Goal: Check status: Check status

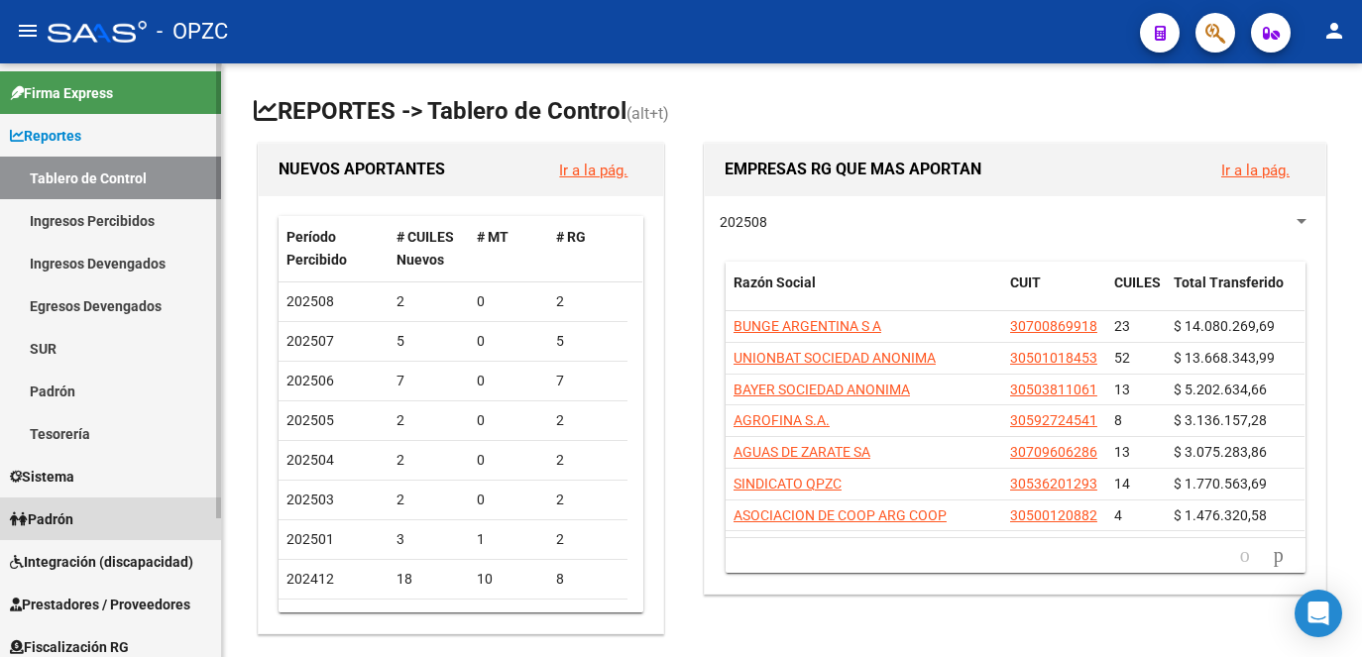
click at [88, 523] on link "Padrón" at bounding box center [110, 519] width 221 height 43
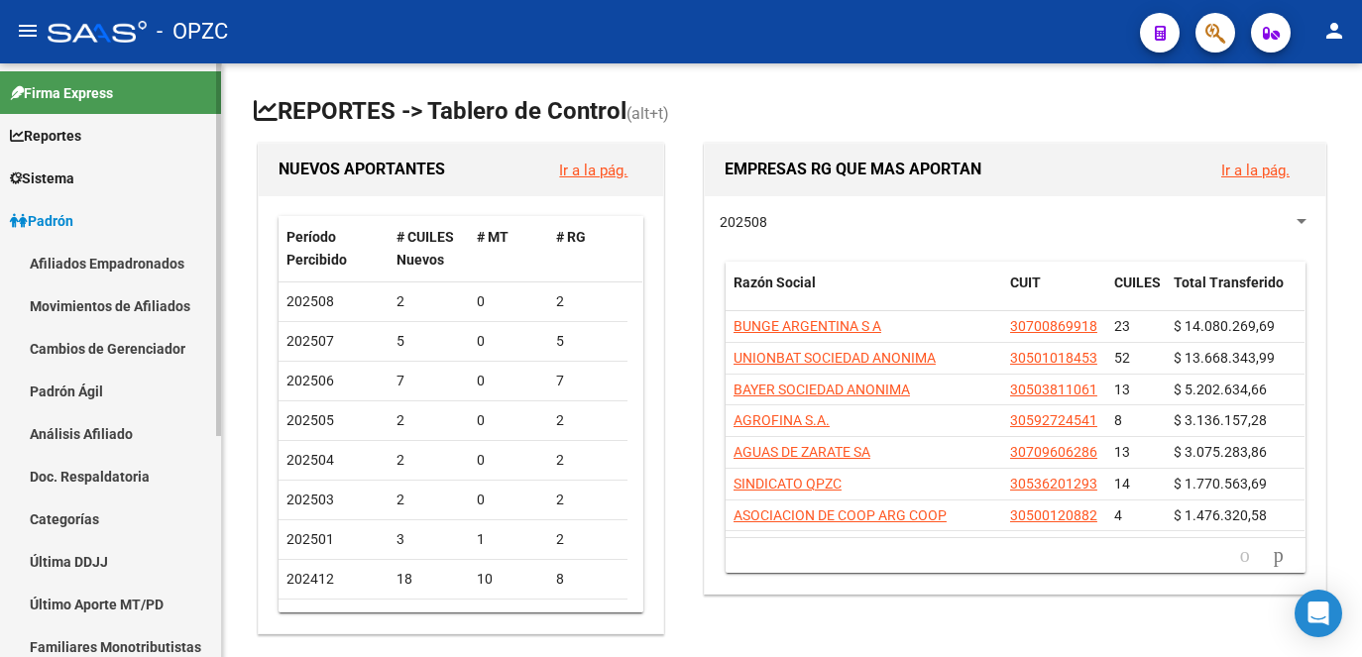
click at [103, 262] on link "Afiliados Empadronados" at bounding box center [110, 263] width 221 height 43
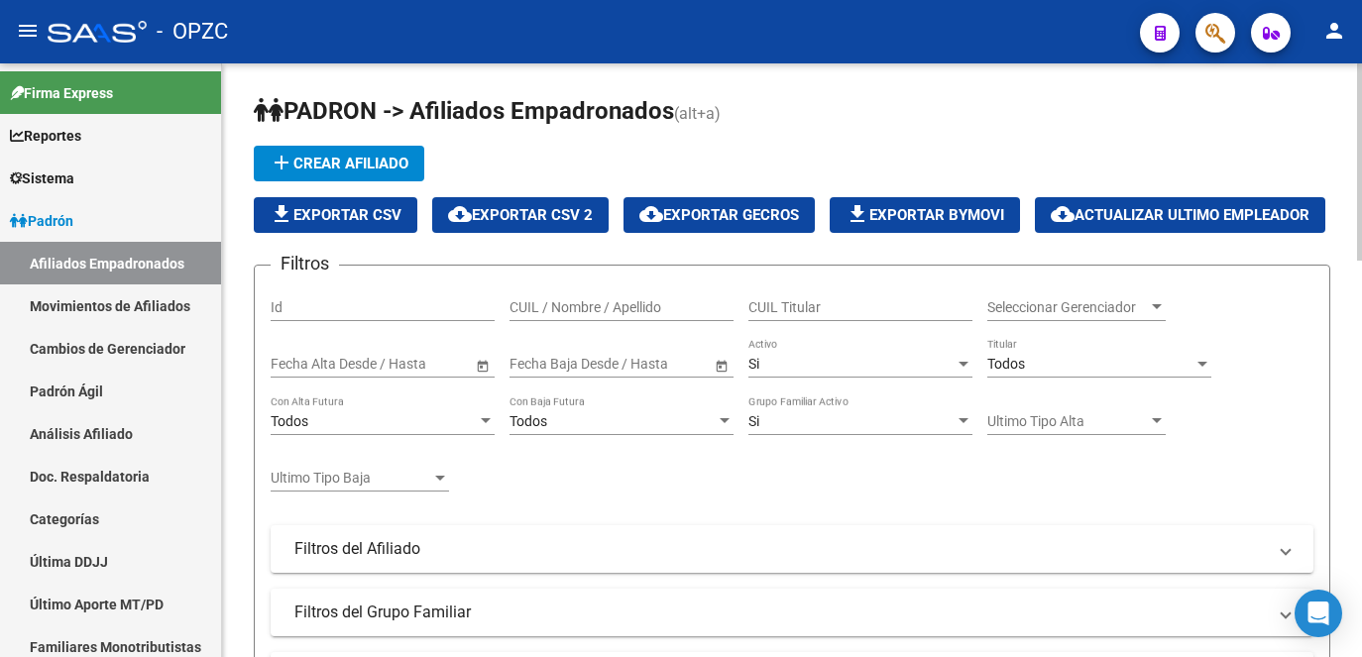
click at [597, 316] on input "CUIL / Nombre / Apellido" at bounding box center [621, 307] width 224 height 17
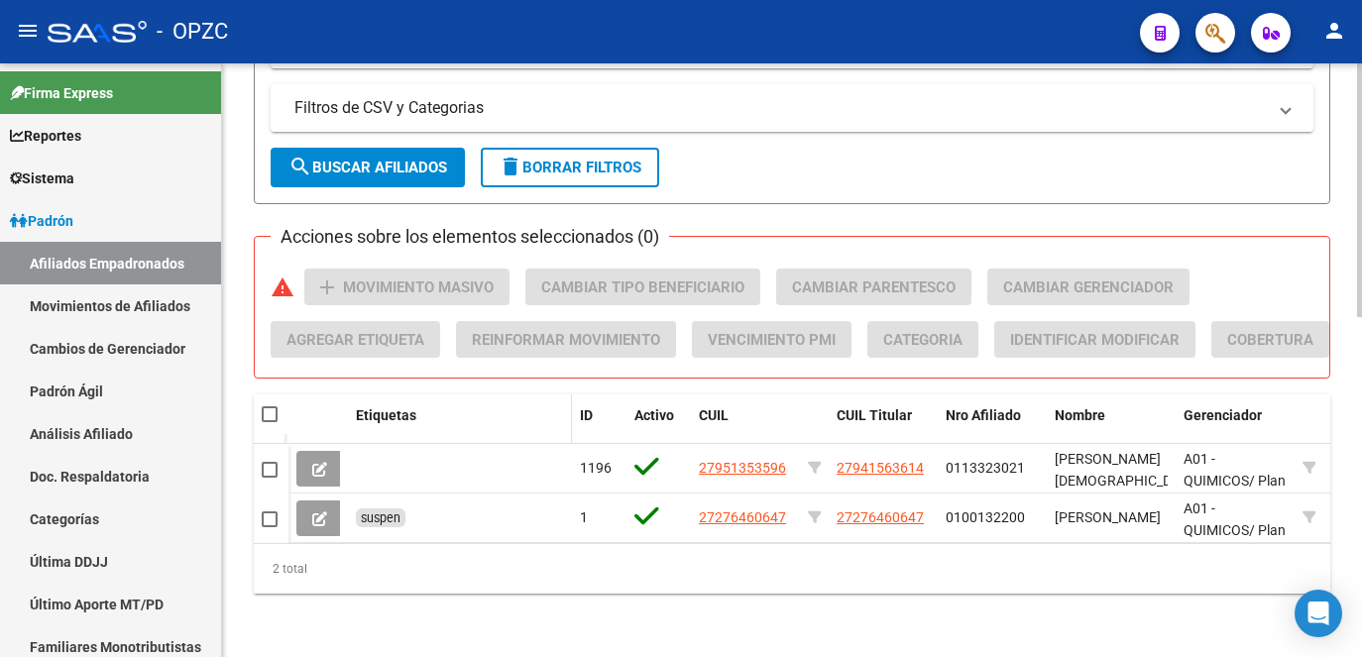
scroll to position [793, 0]
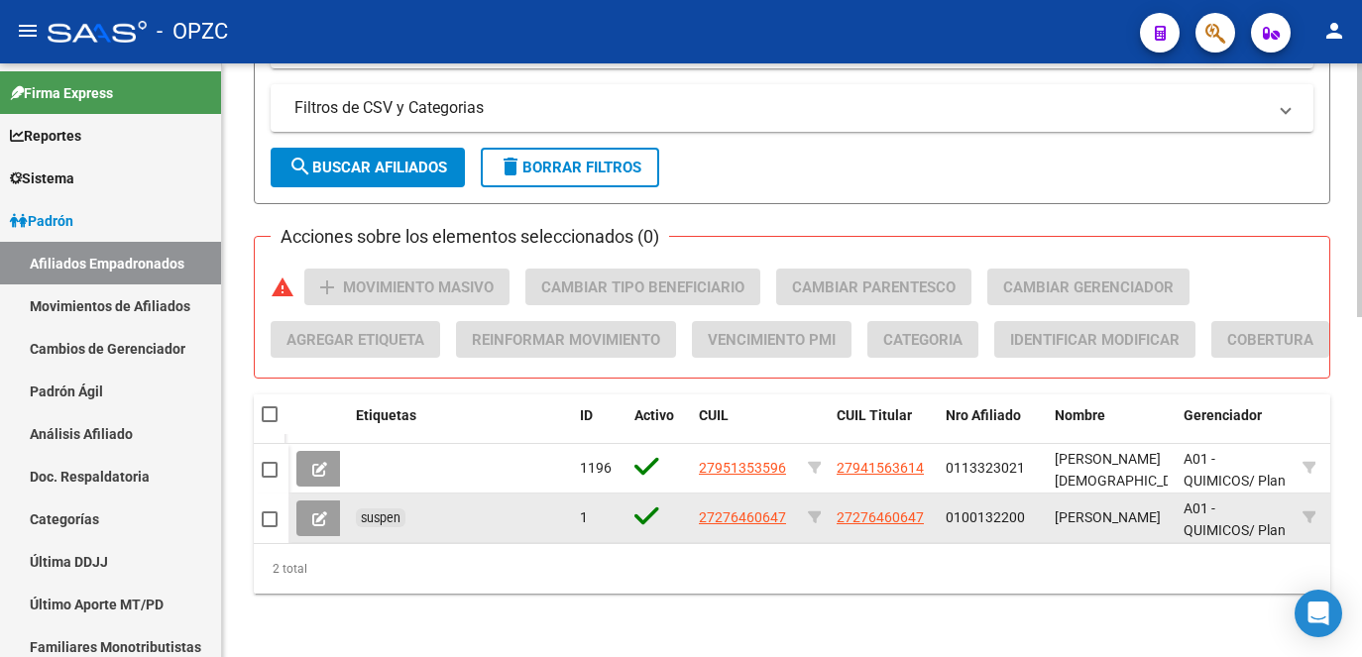
type input "INDA"
click at [315, 511] on icon at bounding box center [319, 518] width 15 height 15
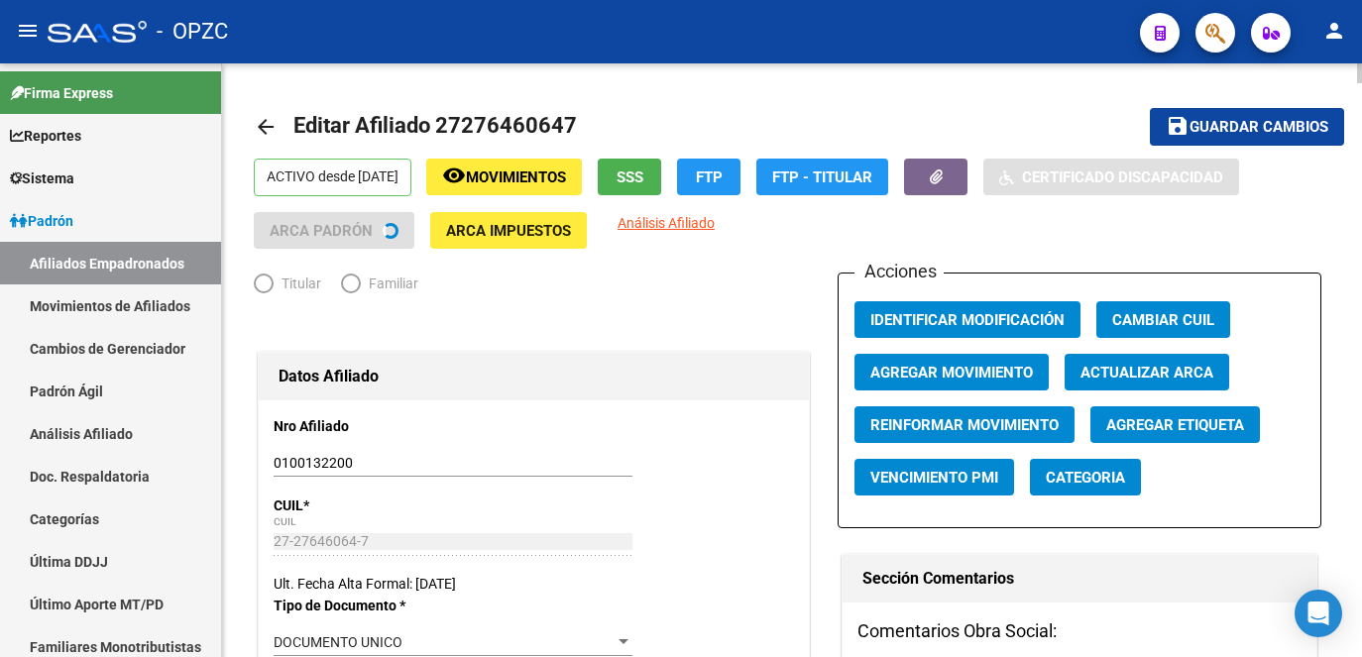
radio input "true"
type input "27-27646064-7"
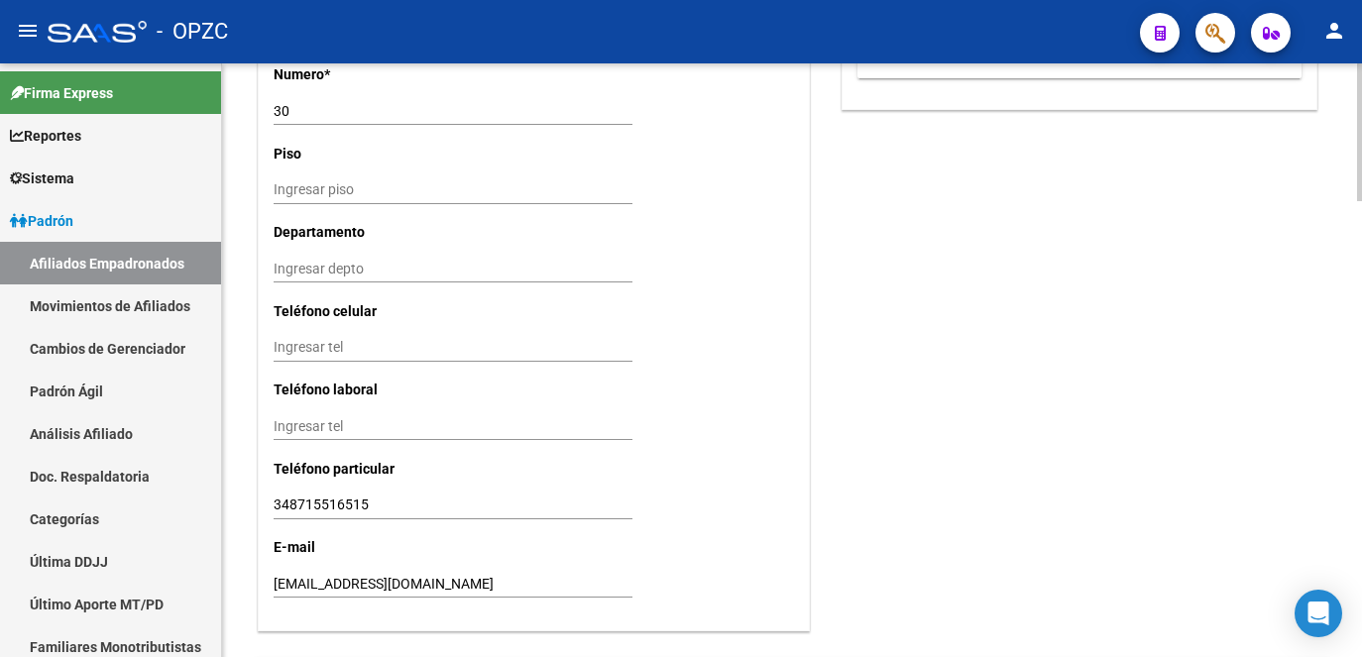
scroll to position [1958, 0]
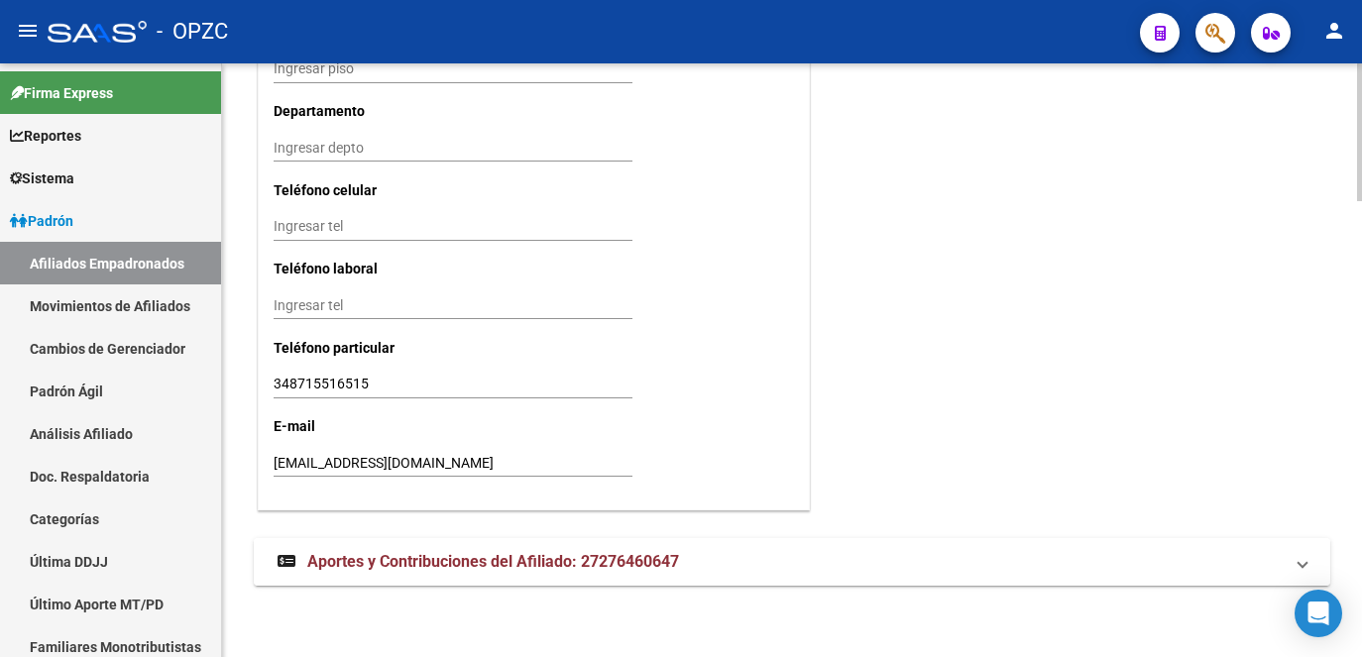
click at [449, 557] on span "Aportes y Contribuciones del Afiliado: 27276460647" at bounding box center [493, 561] width 372 height 19
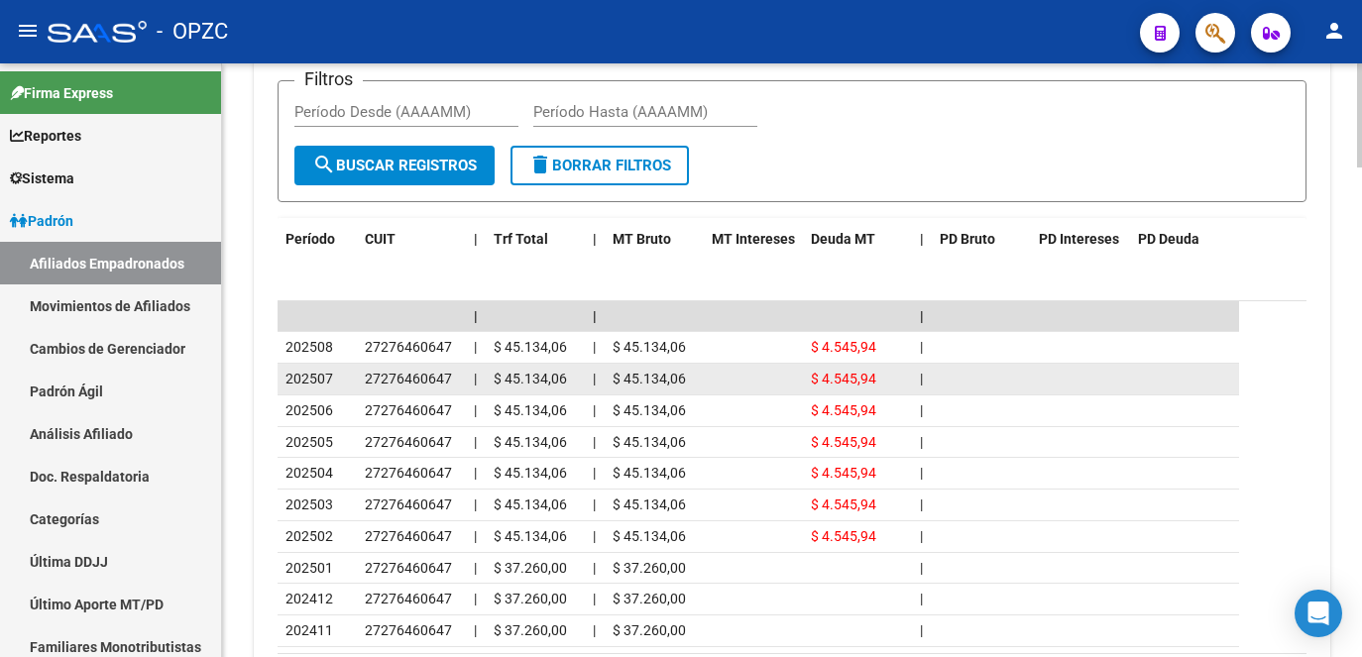
scroll to position [2651, 0]
